Goal: Book appointment/travel/reservation

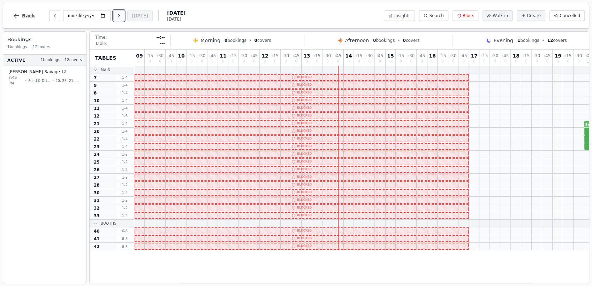
click at [117, 14] on icon "Next day" at bounding box center [119, 16] width 6 height 6
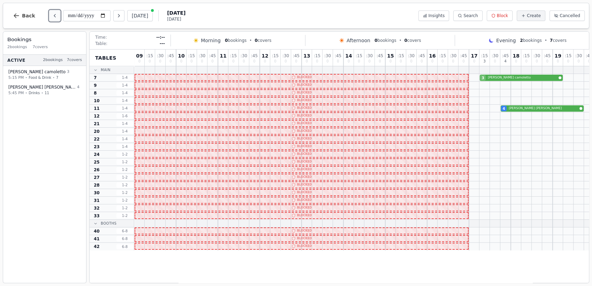
click at [53, 18] on button "Previous day" at bounding box center [54, 15] width 11 height 11
type input "**********"
